Goal: Communication & Community: Ask a question

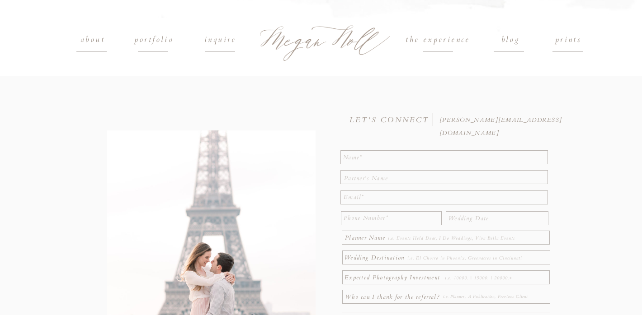
click at [420, 37] on h1 "the experience" at bounding box center [438, 40] width 100 height 14
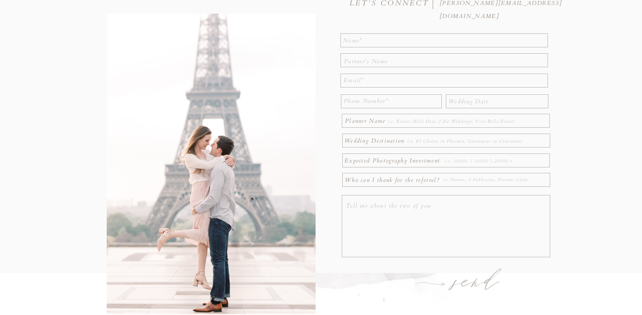
scroll to position [116, 0]
drag, startPoint x: 454, startPoint y: 163, endPoint x: 472, endPoint y: 161, distance: 17.7
click at [472, 161] on textarea at bounding box center [496, 163] width 103 height 10
drag, startPoint x: 472, startPoint y: 161, endPoint x: 496, endPoint y: 160, distance: 24.0
click at [496, 160] on textarea at bounding box center [496, 163] width 103 height 10
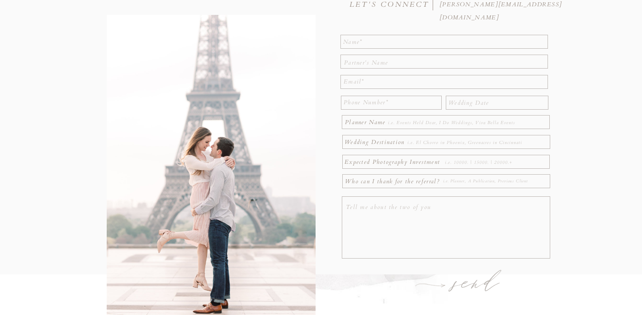
drag, startPoint x: 499, startPoint y: 162, endPoint x: 522, endPoint y: 161, distance: 23.1
click at [522, 161] on textarea at bounding box center [496, 163] width 103 height 10
drag, startPoint x: 522, startPoint y: 161, endPoint x: 416, endPoint y: 156, distance: 105.9
click at [415, 157] on div "send Who can I thank for the referral? Expected Photography Investment Wedding …" at bounding box center [321, 148] width 542 height 376
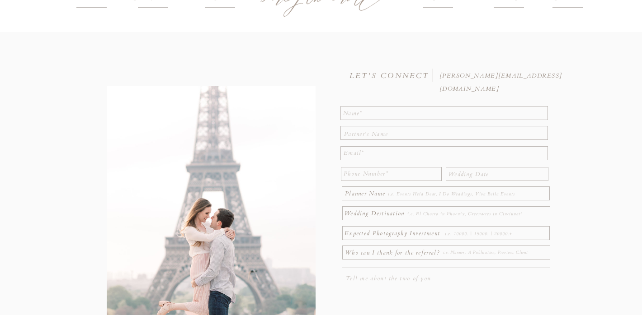
scroll to position [0, 0]
